Goal: Information Seeking & Learning: Learn about a topic

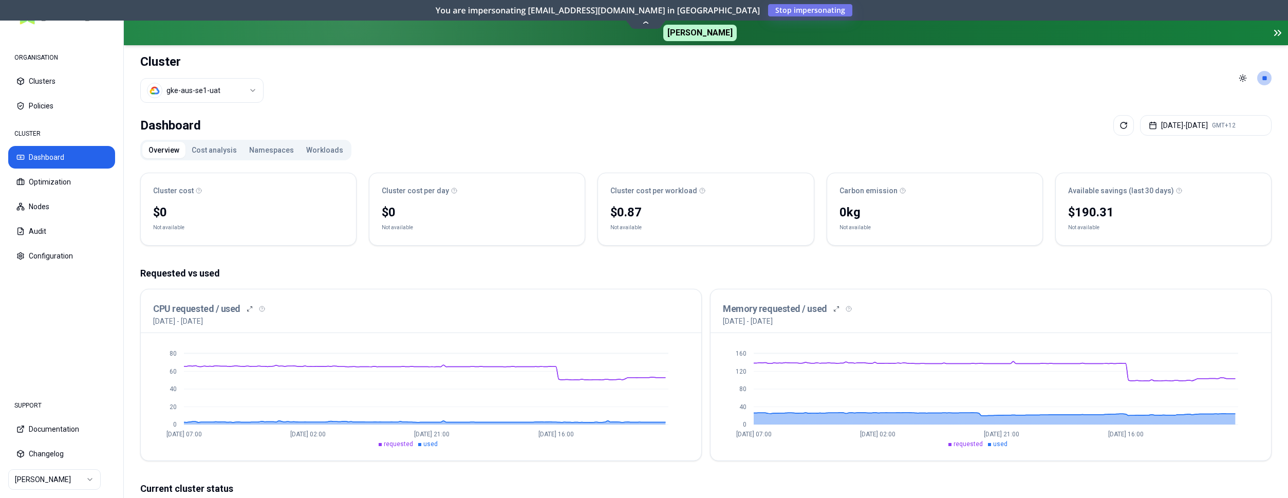
click at [320, 147] on button "Workloads" at bounding box center [324, 150] width 49 height 16
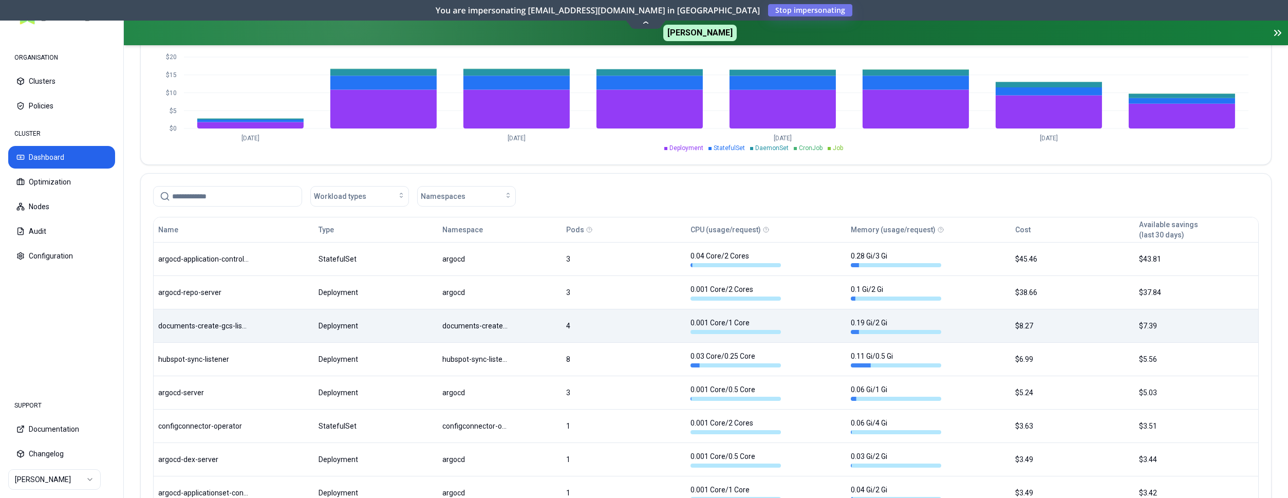
scroll to position [472, 0]
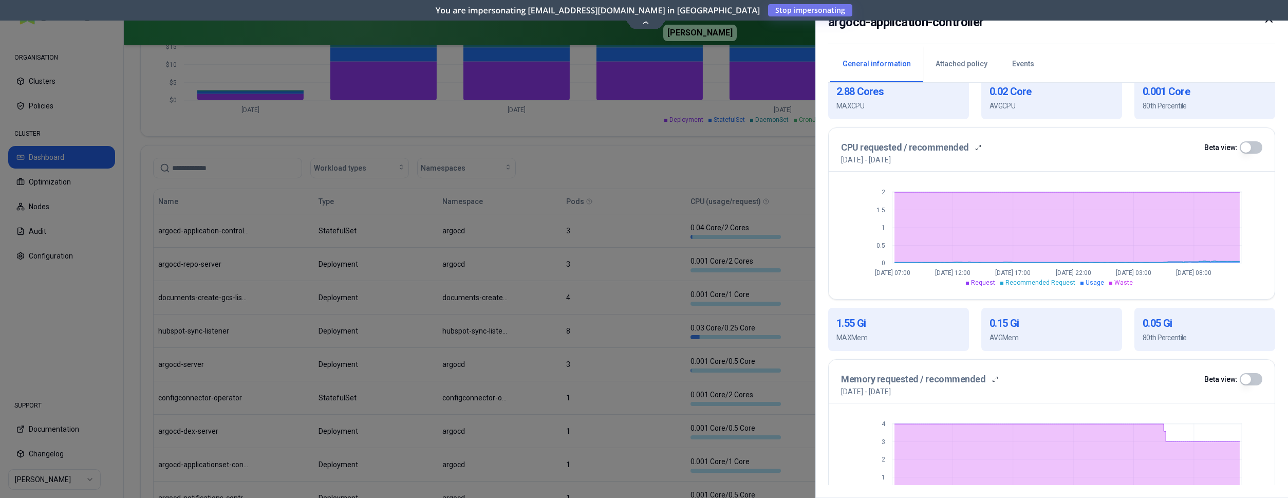
scroll to position [239, 0]
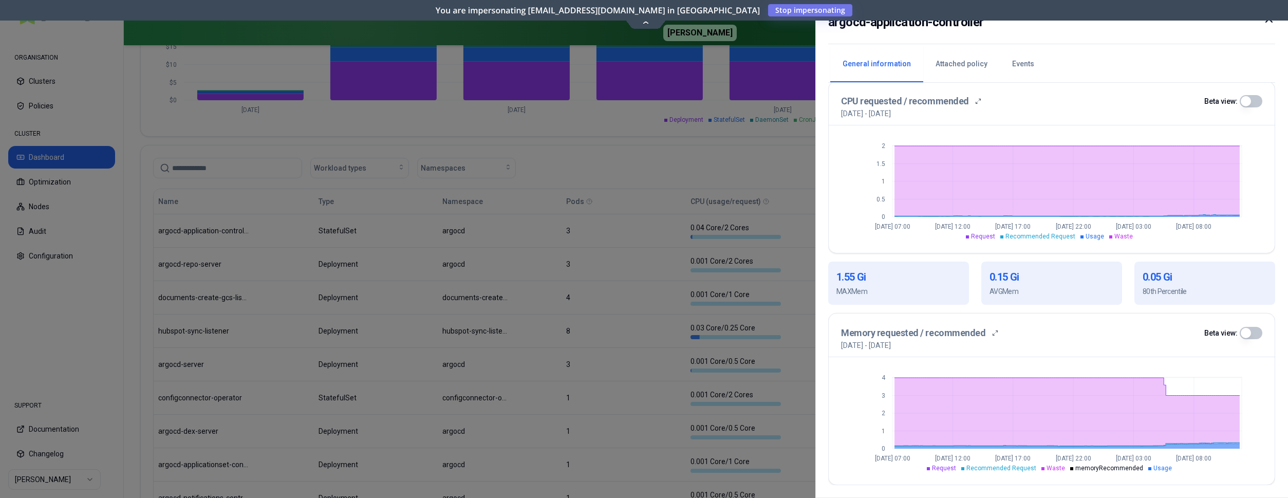
click at [612, 171] on div at bounding box center [644, 249] width 1288 height 498
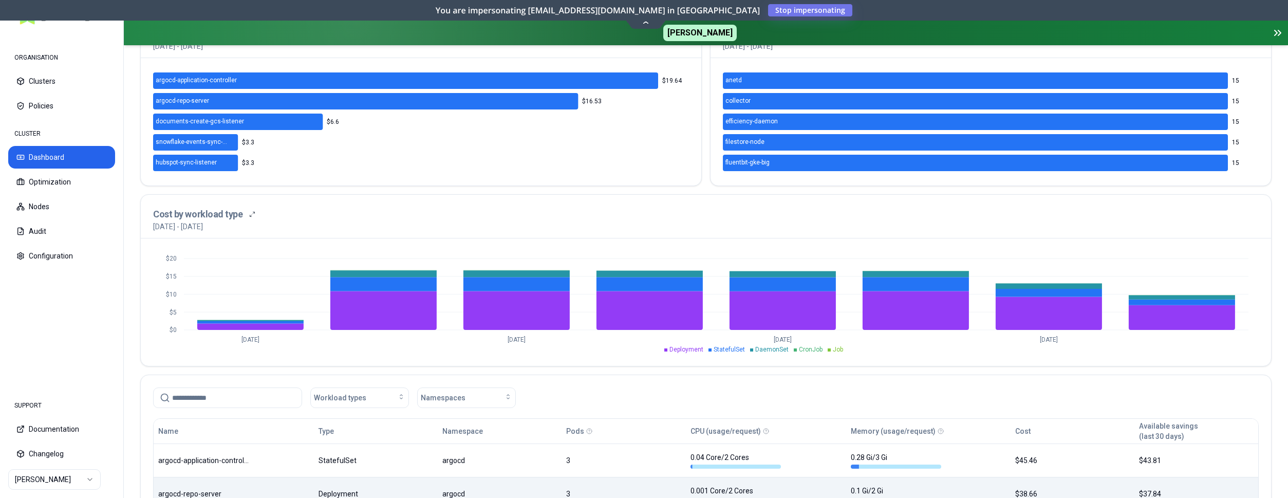
scroll to position [210, 0]
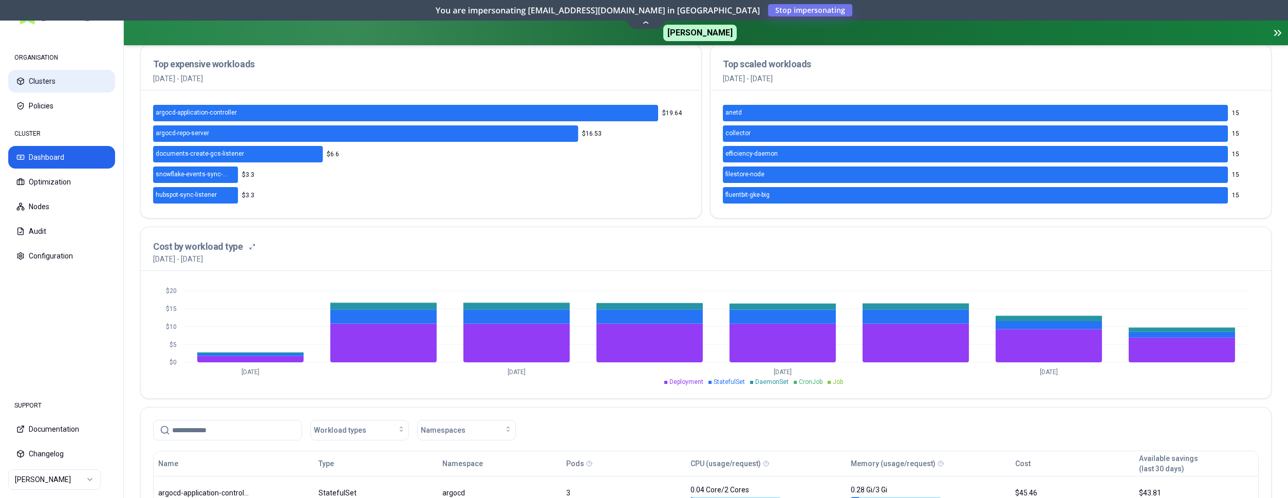
click at [51, 82] on button "Clusters" at bounding box center [61, 81] width 107 height 23
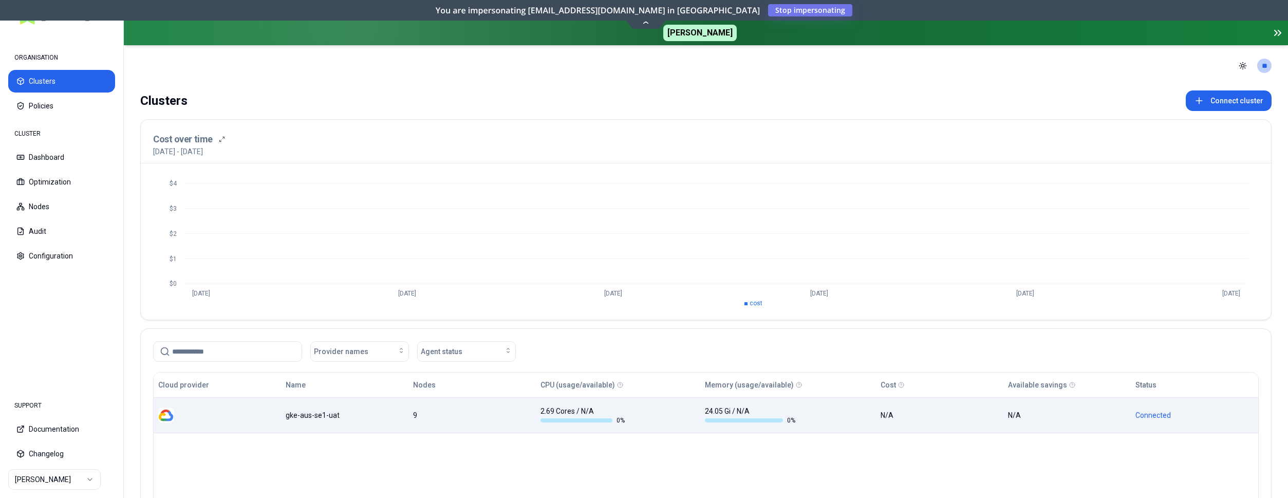
click at [299, 411] on div "gke-aus-se1-uat" at bounding box center [345, 415] width 118 height 10
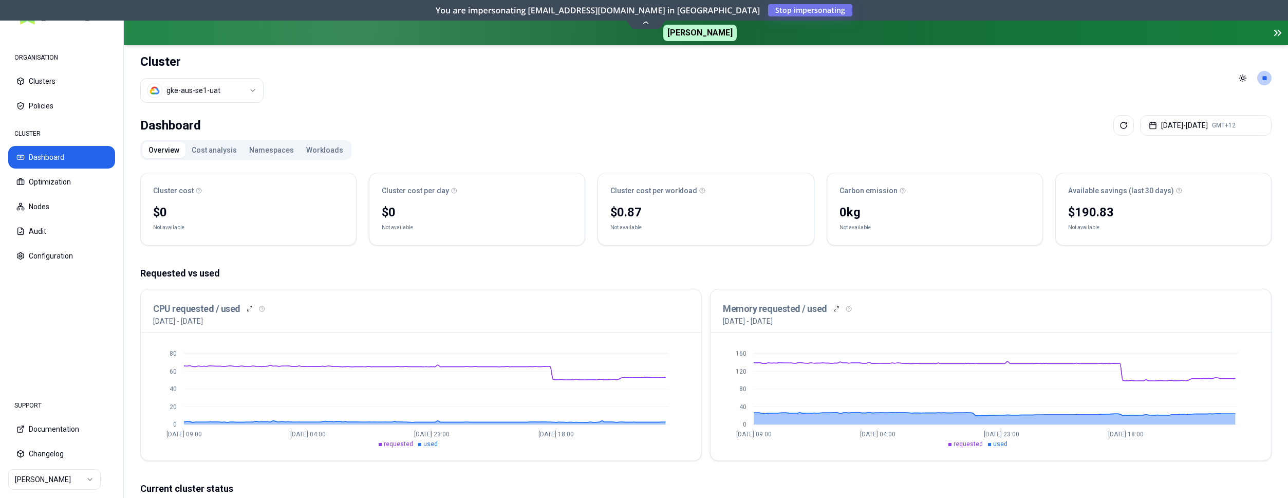
click at [82, 482] on html "ORGANISATION Clusters Policies CLUSTER Dashboard Optimization Nodes Audit Confi…" at bounding box center [644, 249] width 1288 height 498
click at [229, 90] on html "ORGANISATION Clusters Policies CLUSTER Dashboard Optimization Nodes Audit Confi…" at bounding box center [644, 249] width 1288 height 498
click at [308, 92] on html "ORGANISATION Clusters Policies CLUSTER Dashboard Optimization Nodes Audit Confi…" at bounding box center [644, 249] width 1288 height 498
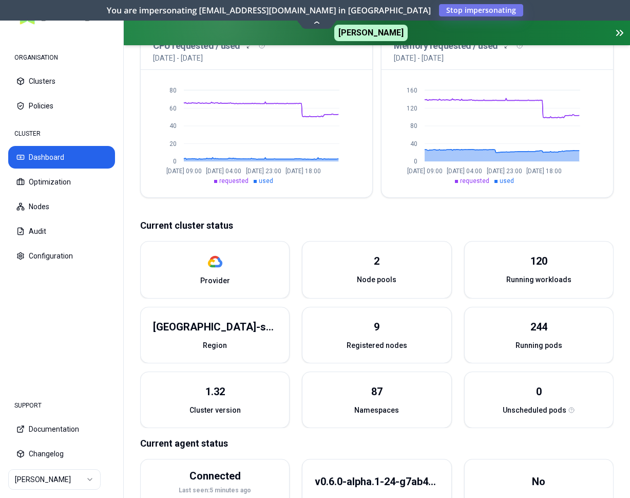
scroll to position [262, 0]
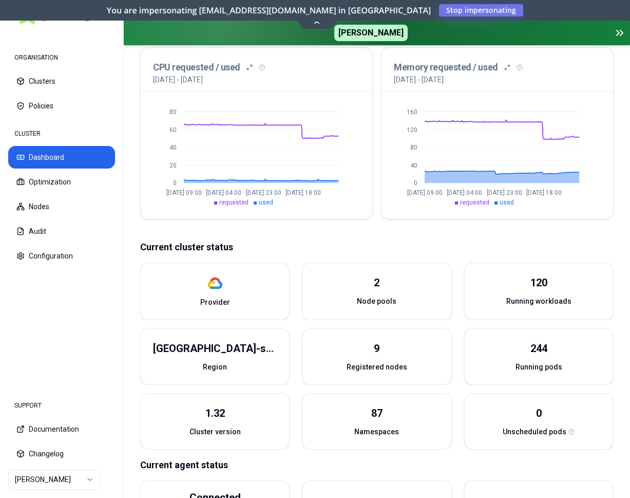
click at [82, 481] on html "ORGANISATION Clusters Policies CLUSTER Dashboard Optimization Nodes Audit Confi…" at bounding box center [315, 249] width 630 height 498
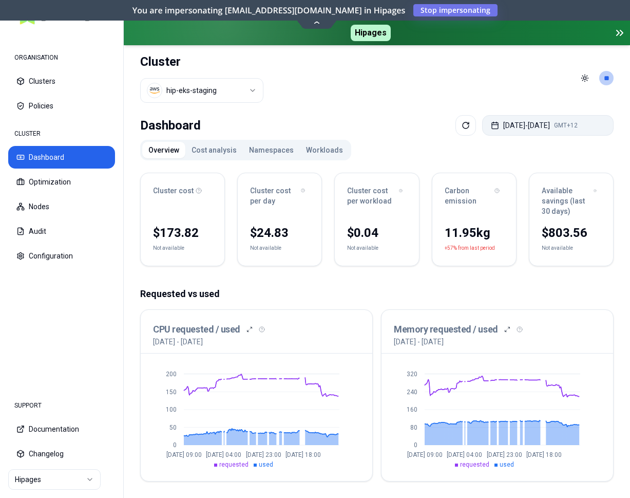
click at [558, 127] on button "[DATE] - [DATE] GMT+12" at bounding box center [548, 125] width 132 height 21
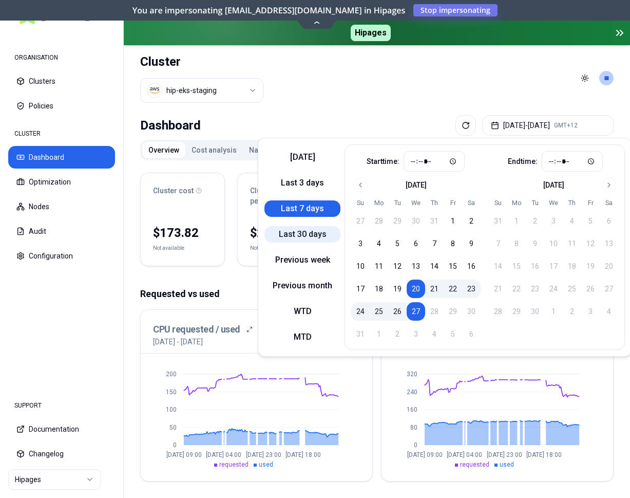
click at [303, 229] on button "Last 30 days" at bounding box center [303, 234] width 76 height 16
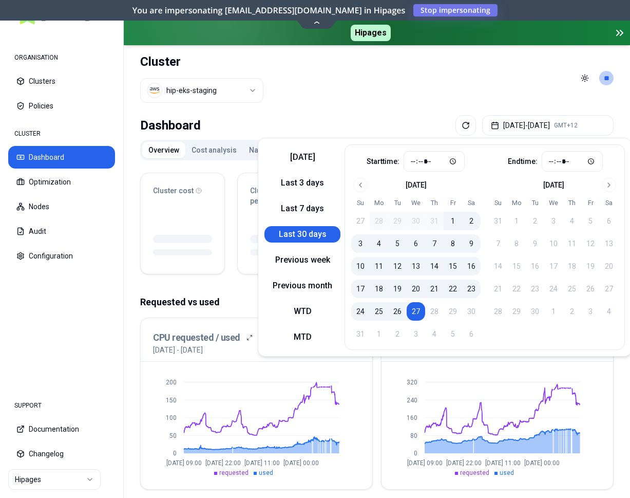
click at [471, 79] on header "Cluster hip-eks-staging Toggle theme **" at bounding box center [377, 78] width 506 height 66
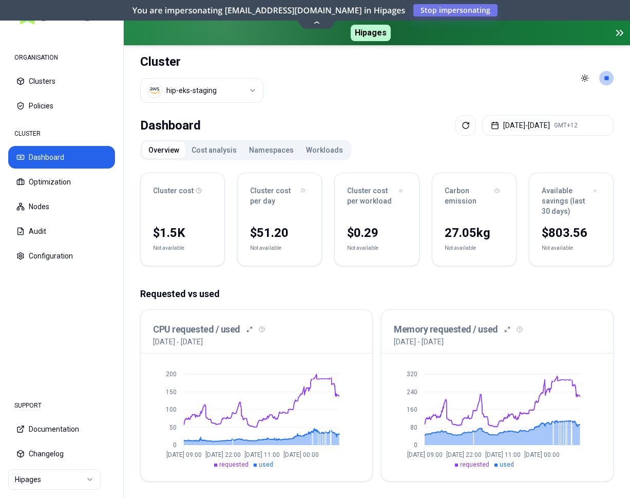
click at [263, 149] on button "Namespaces" at bounding box center [271, 150] width 57 height 16
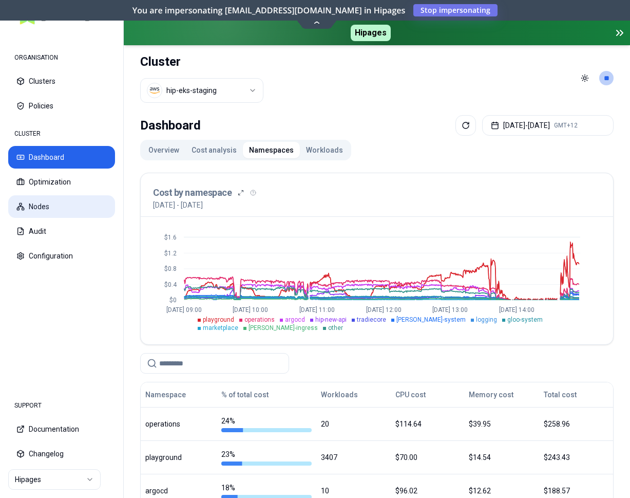
click at [42, 204] on button "Nodes" at bounding box center [61, 206] width 107 height 23
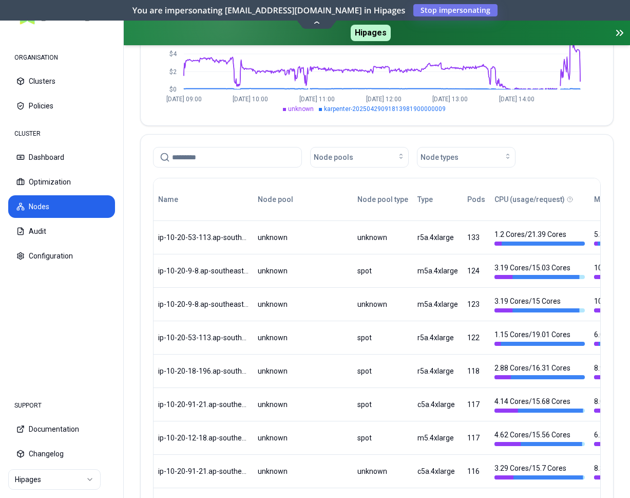
scroll to position [51, 0]
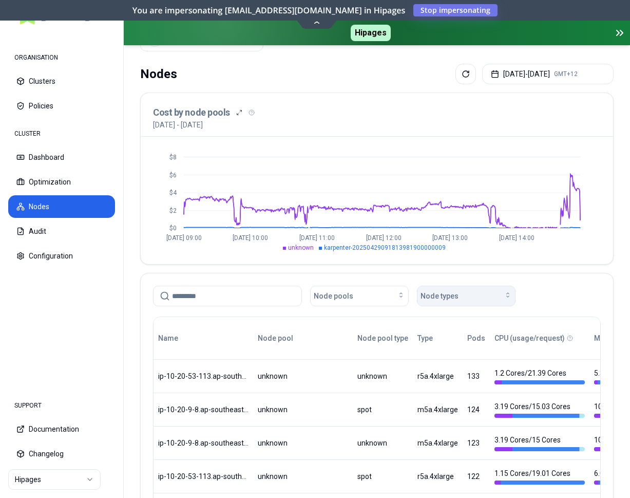
click at [444, 294] on span "Node types" at bounding box center [440, 296] width 38 height 10
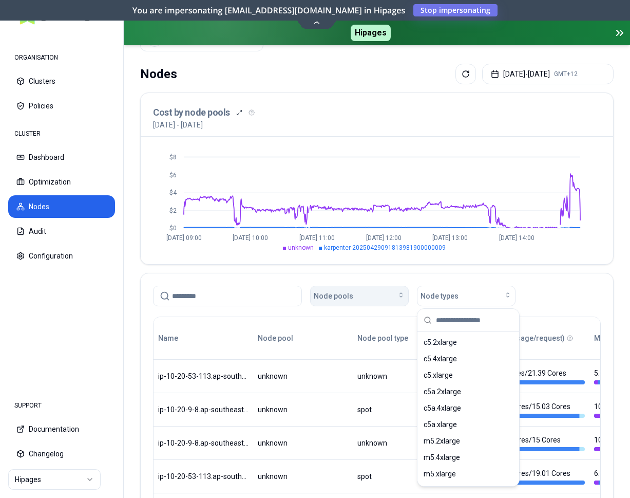
click at [387, 292] on div "Node pools" at bounding box center [359, 296] width 91 height 10
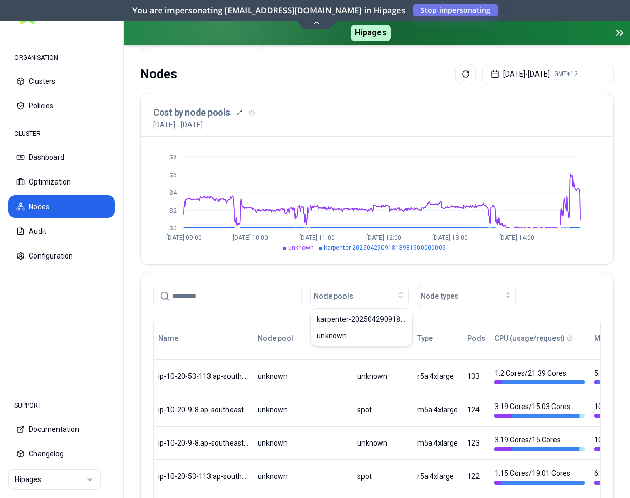
click at [445, 298] on span "Node types" at bounding box center [440, 296] width 38 height 10
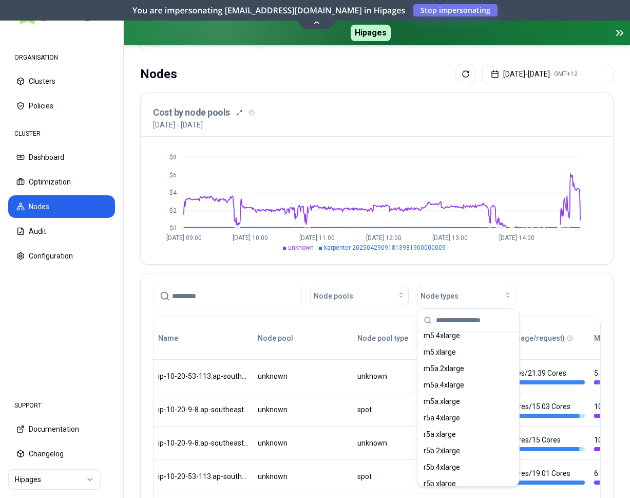
scroll to position [0, 0]
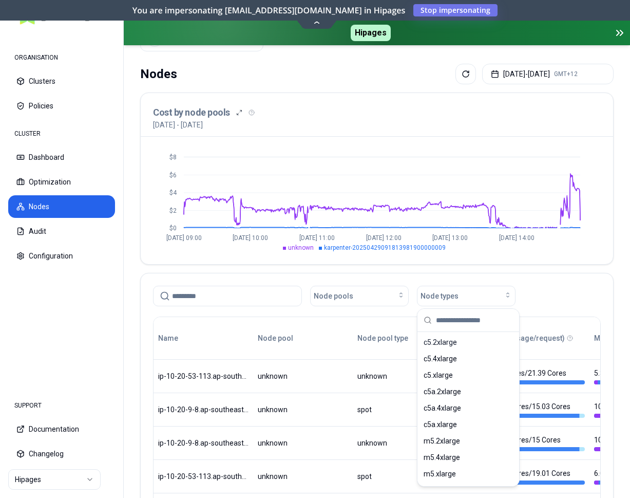
click at [255, 291] on input at bounding box center [233, 296] width 123 height 20
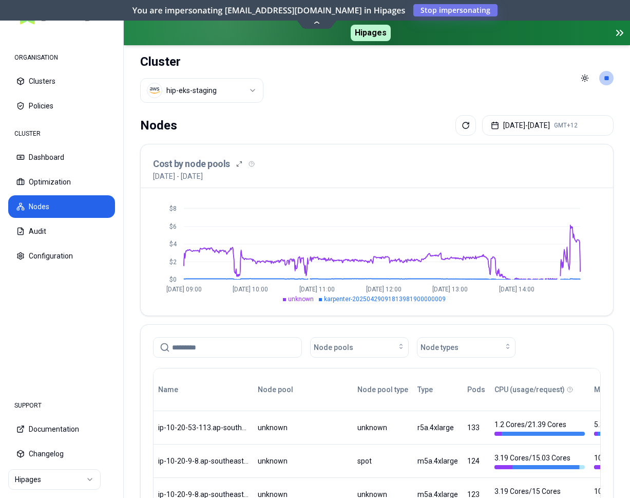
click at [54, 205] on button "Nodes" at bounding box center [61, 206] width 107 height 23
click at [44, 164] on button "Dashboard" at bounding box center [61, 157] width 107 height 23
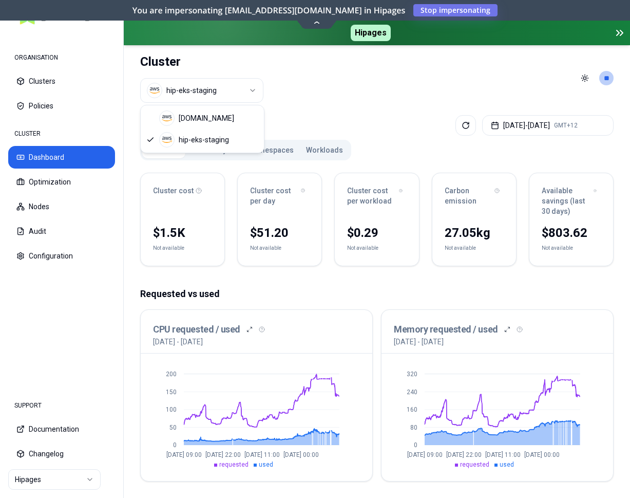
click at [174, 89] on html "ORGANISATION Clusters Policies CLUSTER Dashboard Optimization Nodes Audit Confi…" at bounding box center [315, 249] width 630 height 498
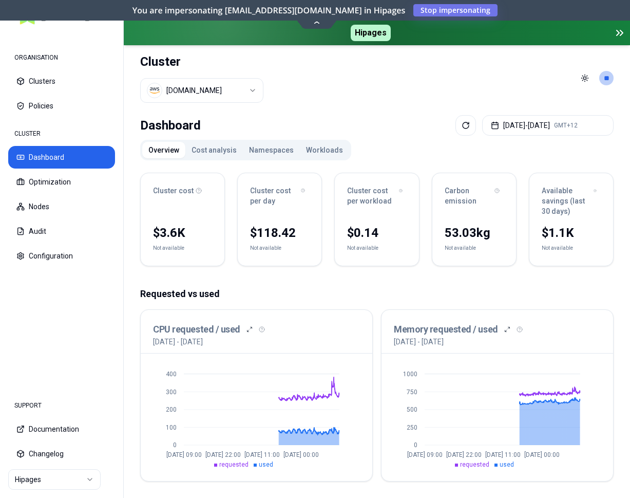
click at [277, 145] on button "Namespaces" at bounding box center [271, 150] width 57 height 16
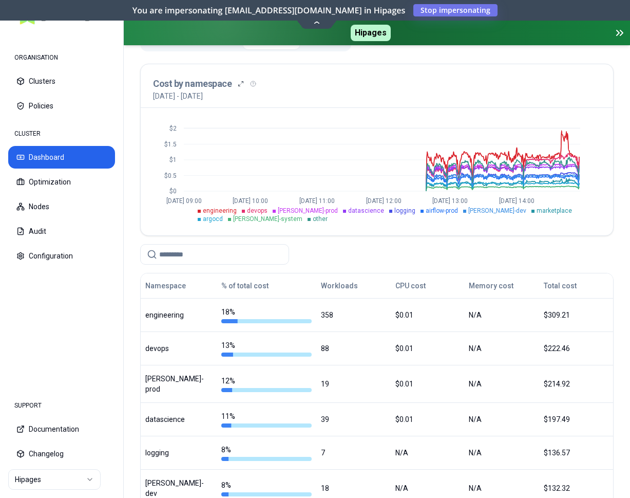
scroll to position [157, 0]
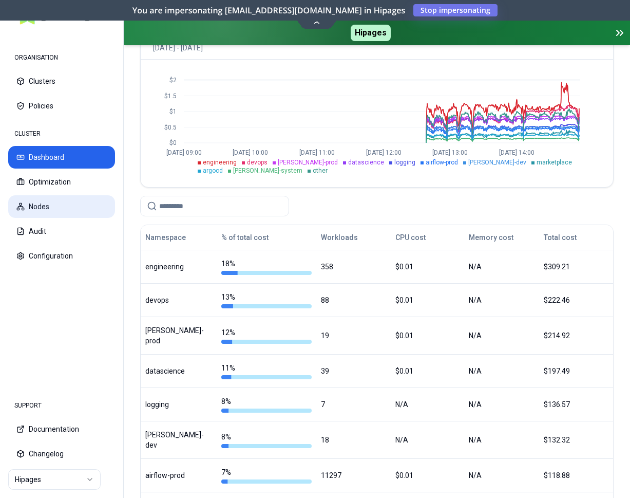
click at [67, 199] on button "Nodes" at bounding box center [61, 206] width 107 height 23
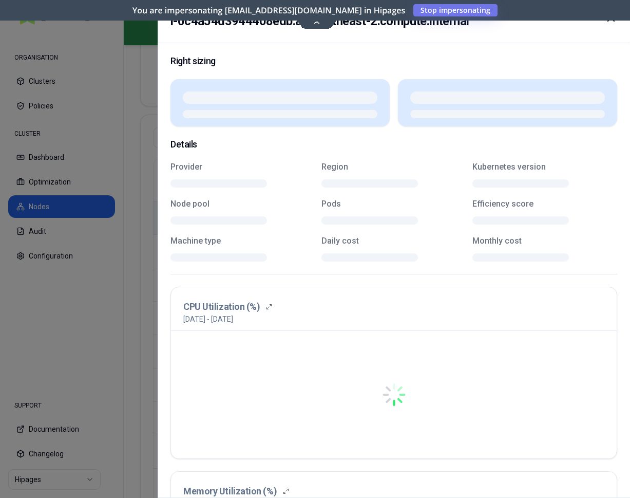
scroll to position [210, 0]
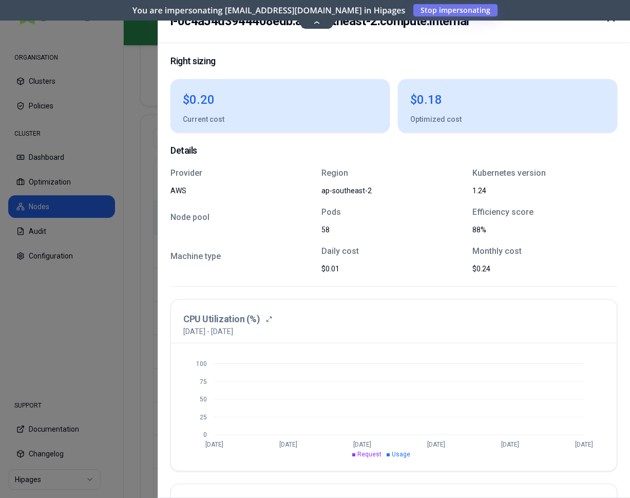
drag, startPoint x: 498, startPoint y: 210, endPoint x: 237, endPoint y: 227, distance: 262.0
click at [145, 245] on div at bounding box center [315, 249] width 630 height 498
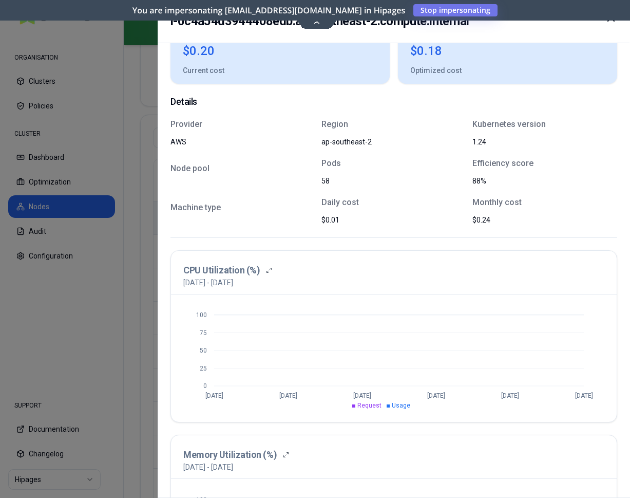
scroll to position [171, 0]
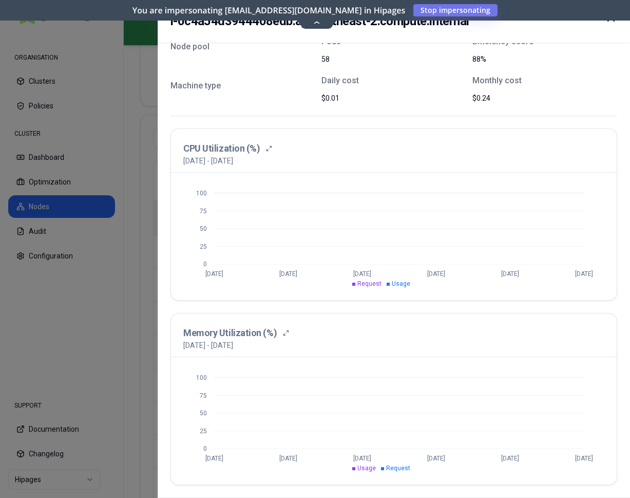
click at [376, 261] on icon "0 25 50 75 100 Jul 27 Aug 2 Aug 8 Aug 14 Aug 20 Aug 26" at bounding box center [393, 236] width 421 height 103
click at [151, 265] on div at bounding box center [315, 249] width 630 height 498
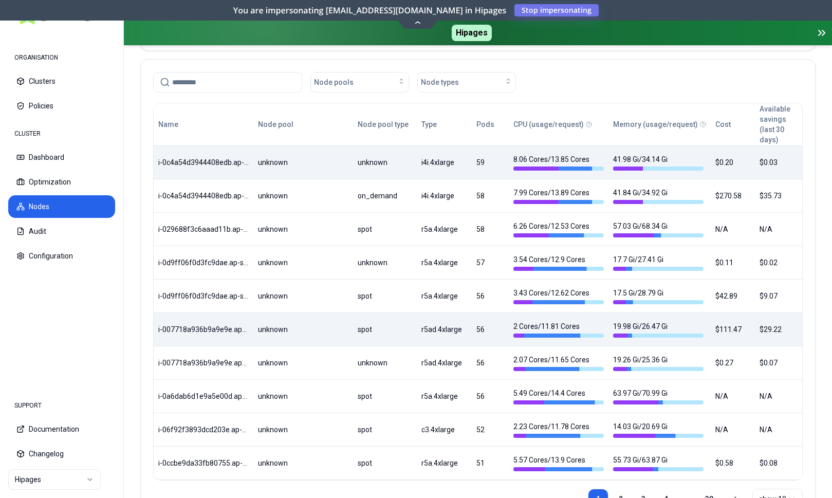
scroll to position [258, 0]
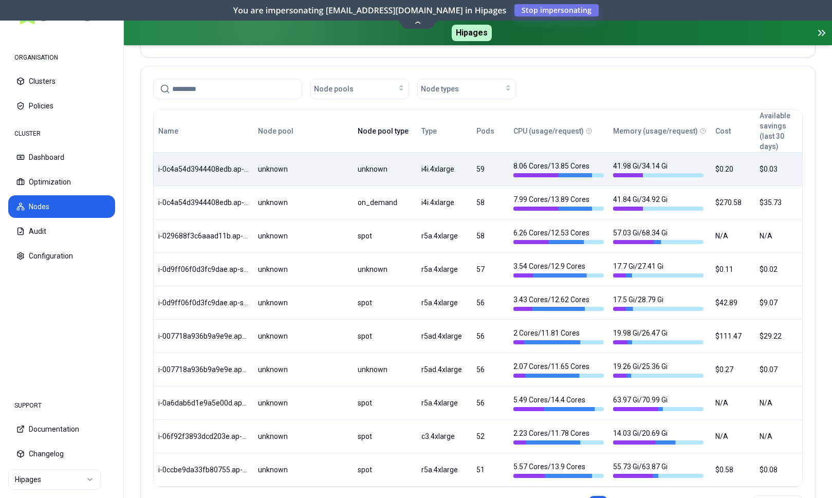
click at [381, 128] on button "Node pool type" at bounding box center [383, 131] width 51 height 21
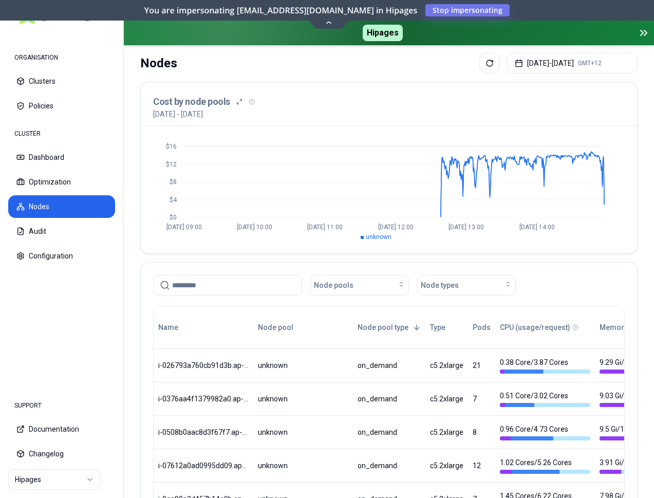
scroll to position [0, 0]
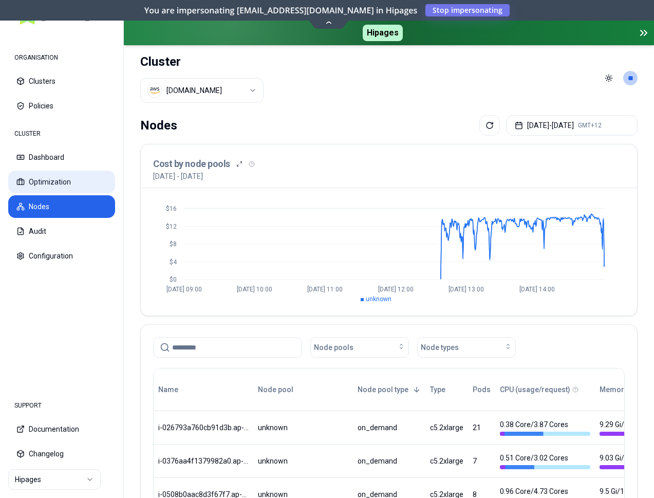
click at [49, 187] on button "Optimization" at bounding box center [61, 182] width 107 height 23
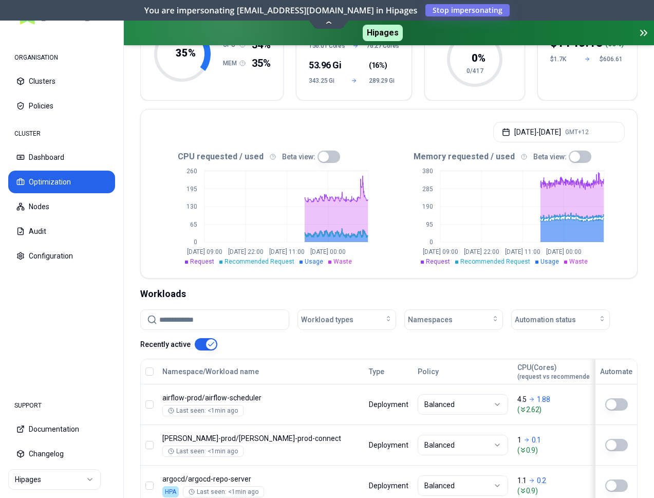
scroll to position [157, 0]
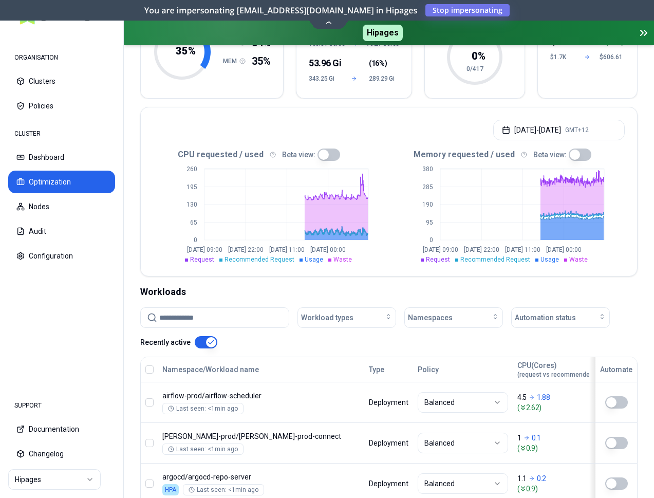
click at [68, 481] on html "ORGANISATION Clusters Policies CLUSTER Dashboard Optimization Nodes Audit Confi…" at bounding box center [327, 249] width 654 height 498
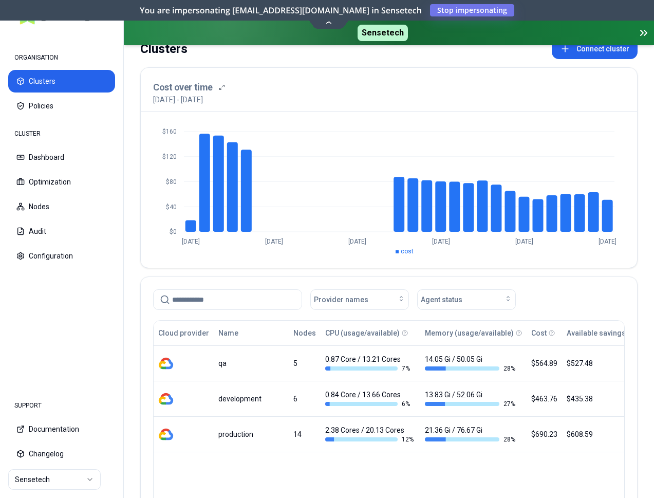
scroll to position [52, 0]
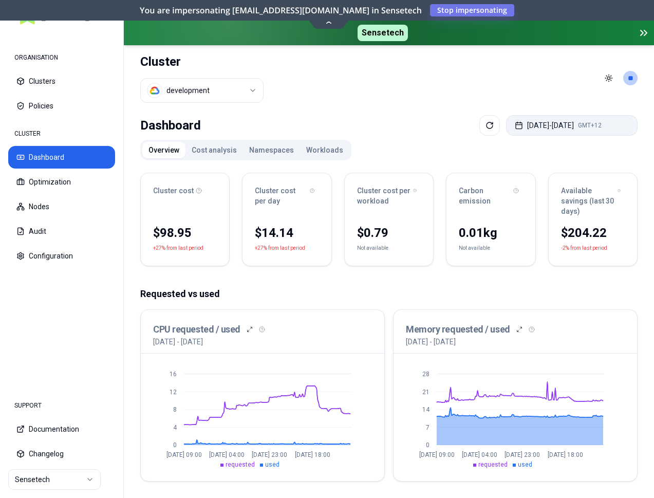
click at [593, 127] on button "[DATE] - [DATE] GMT+12" at bounding box center [572, 125] width 132 height 21
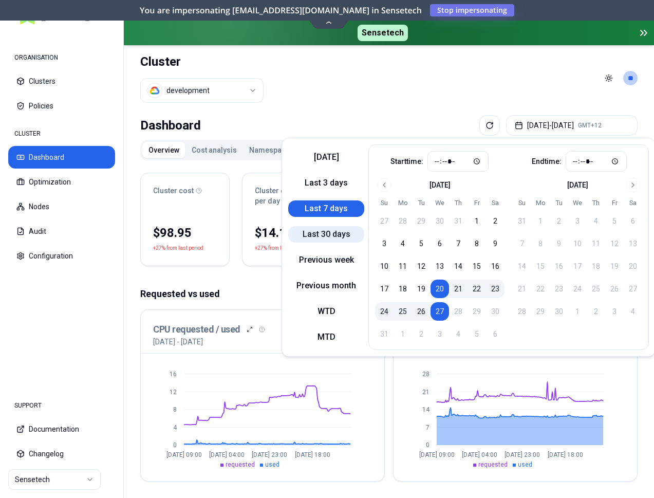
click at [324, 233] on button "Last 30 days" at bounding box center [326, 234] width 76 height 16
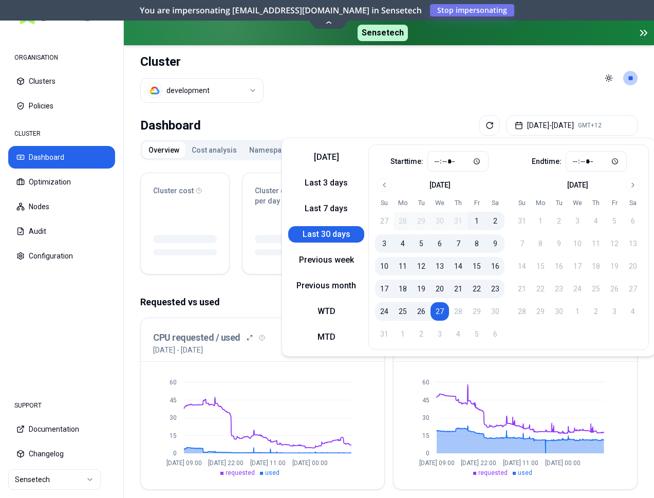
click at [389, 383] on div "CPU requested / used 28th July 2025 - 27th August 2025 0 15 30 45 60 Jul 28 09:…" at bounding box center [388, 403] width 497 height 172
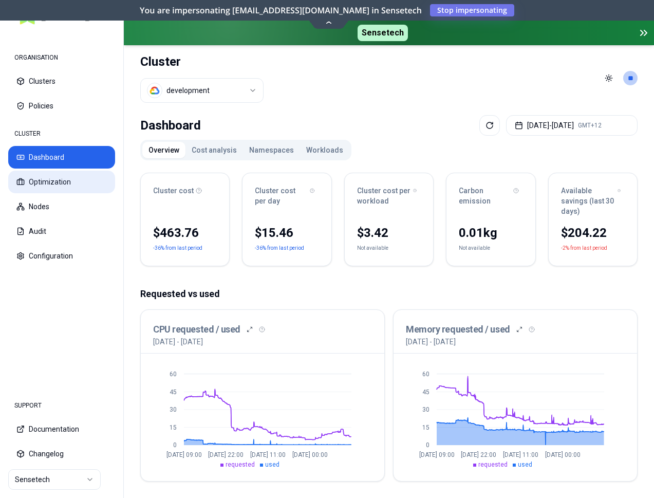
click at [51, 179] on button "Optimization" at bounding box center [61, 182] width 107 height 23
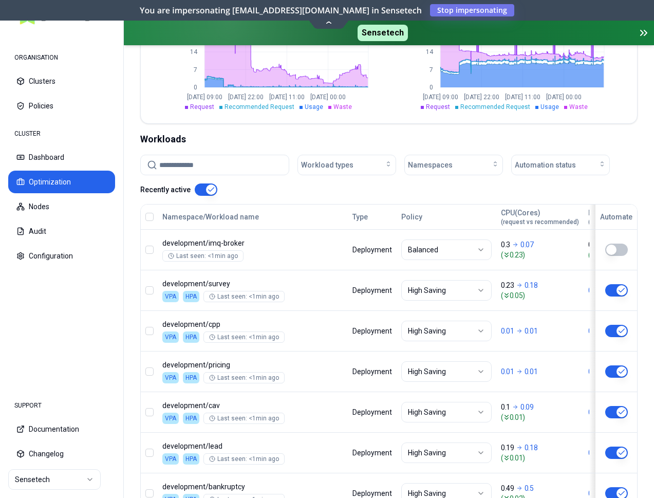
scroll to position [157, 0]
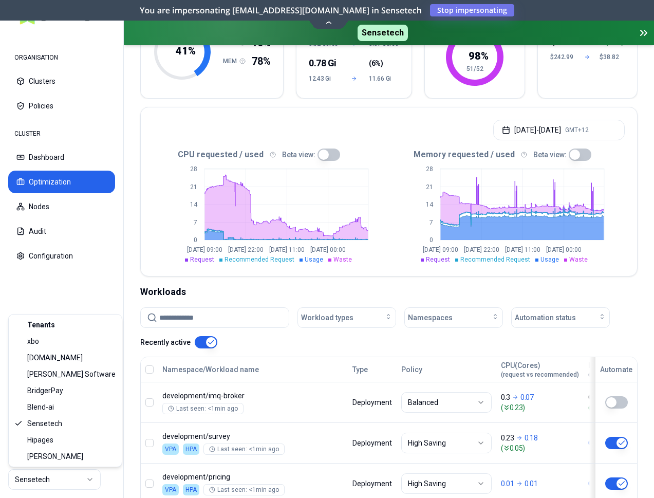
click at [39, 482] on html "ORGANISATION Clusters Policies CLUSTER Dashboard Optimization Nodes Audit Confi…" at bounding box center [327, 249] width 654 height 498
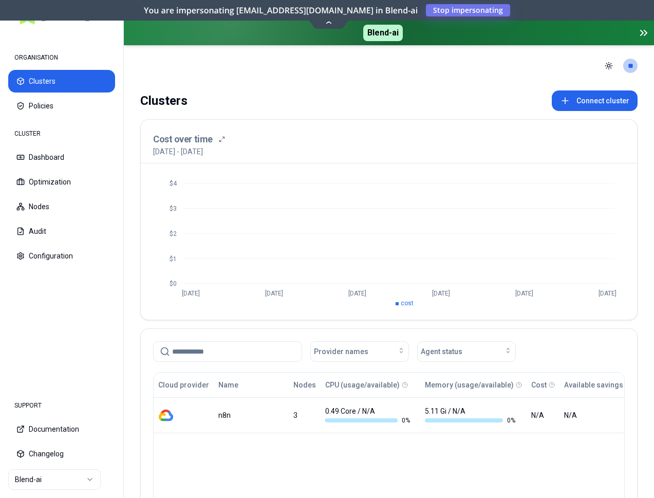
click at [76, 477] on html "ORGANISATION Clusters Policies CLUSTER Dashboard Optimization Nodes Audit Confi…" at bounding box center [327, 249] width 654 height 498
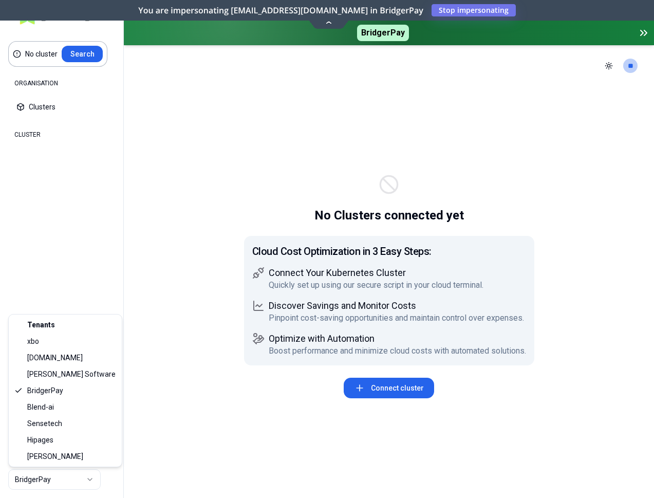
click at [73, 476] on html "No cluster Search ORGANISATION Clusters Policies CLUSTER Dashboard Optimization…" at bounding box center [327, 249] width 654 height 498
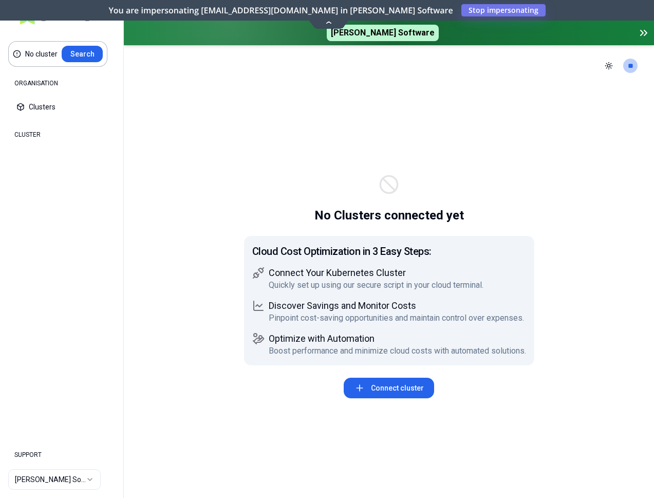
click at [50, 491] on nav "SUPPORT Documentation Changelog Rex Software" at bounding box center [61, 467] width 123 height 62
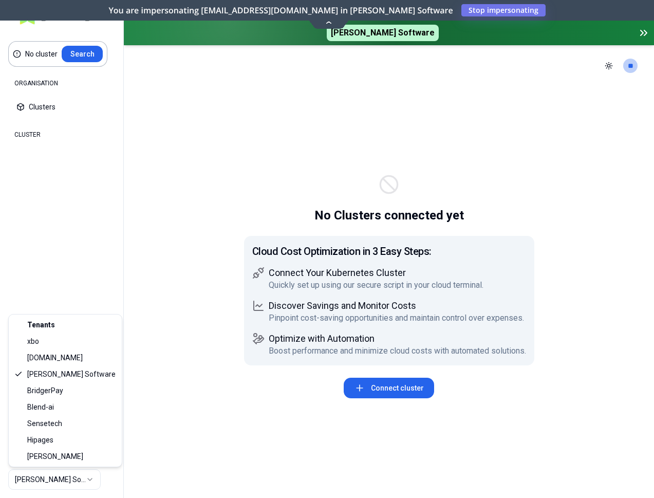
click at [57, 479] on html "No cluster Search ORGANISATION Clusters Policies CLUSTER Dashboard Optimization…" at bounding box center [327, 249] width 654 height 498
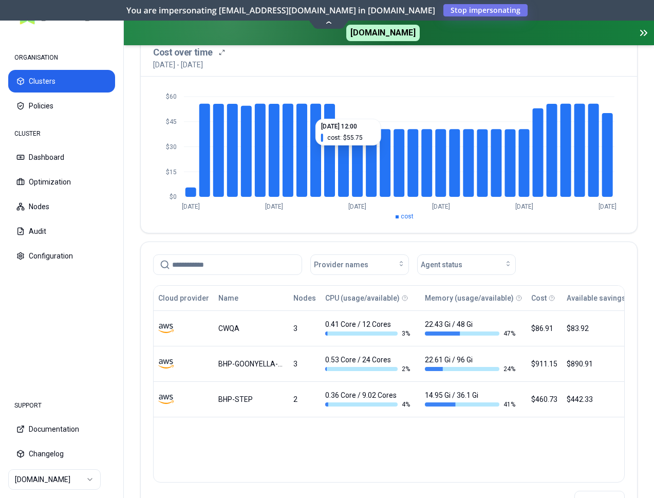
scroll to position [105, 0]
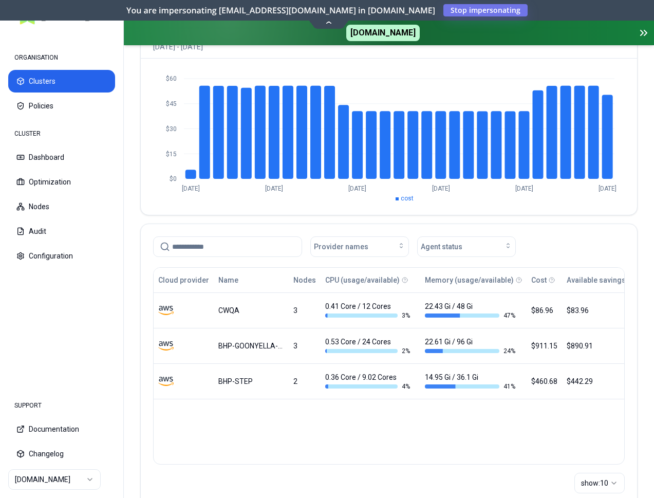
click at [90, 484] on html "ORGANISATION Clusters Policies CLUSTER Dashboard Optimization Nodes Audit Confi…" at bounding box center [327, 249] width 654 height 498
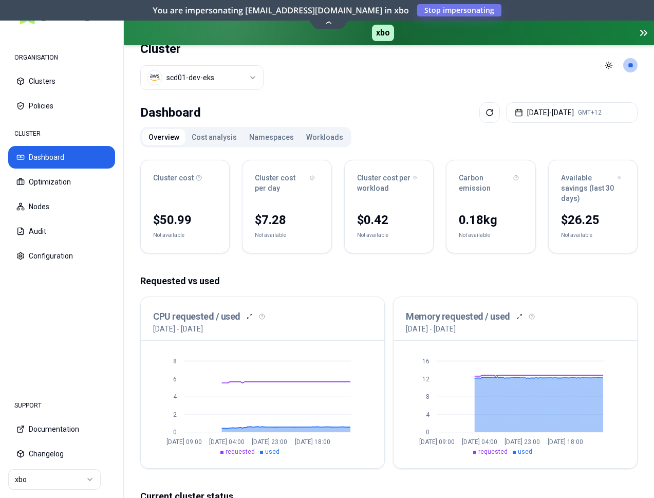
scroll to position [8, 0]
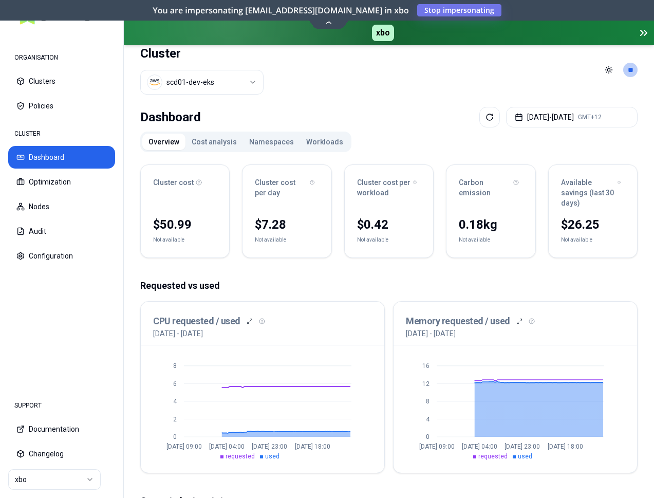
click at [254, 86] on html "ORGANISATION Clusters Policies CLUSTER Dashboard Optimization Nodes Audit Confi…" at bounding box center [327, 249] width 654 height 498
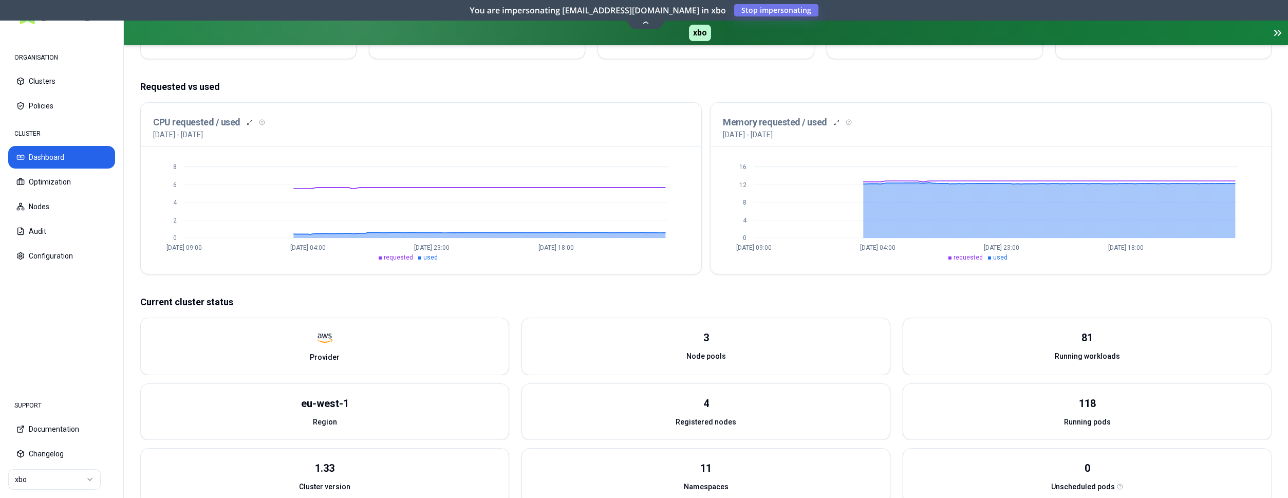
scroll to position [270, 0]
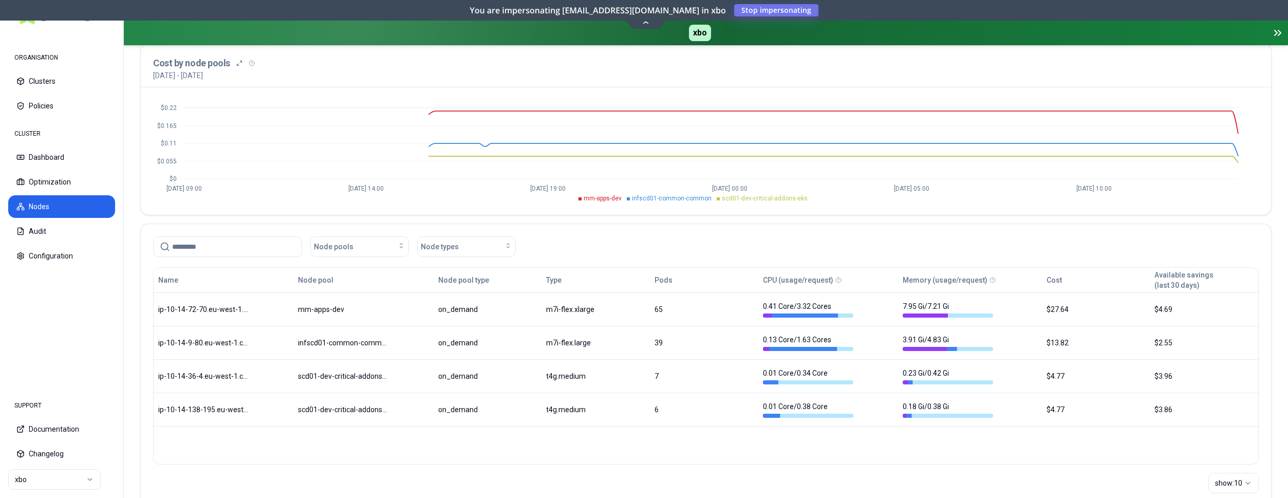
scroll to position [105, 0]
